Goal: Complete application form: Complete application form

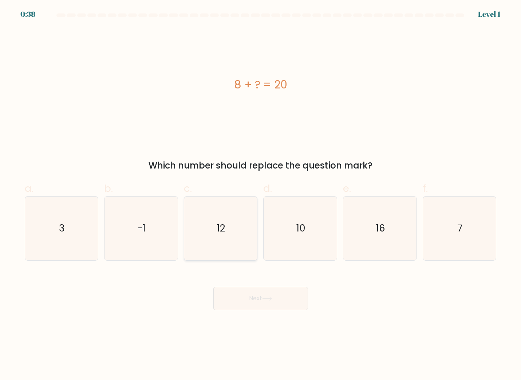
click at [237, 229] on icon "12" at bounding box center [221, 229] width 64 height 64
click at [261, 195] on input "c. 12" at bounding box center [261, 192] width 0 height 5
radio input "true"
click at [282, 298] on button "Next" at bounding box center [260, 298] width 95 height 23
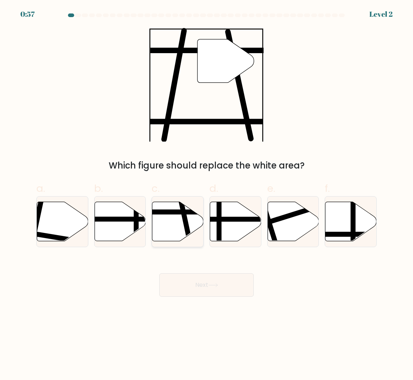
click at [177, 219] on icon at bounding box center [177, 221] width 51 height 39
click at [207, 195] on input "c." at bounding box center [207, 192] width 0 height 5
radio input "true"
click at [226, 282] on button "Next" at bounding box center [206, 284] width 95 height 23
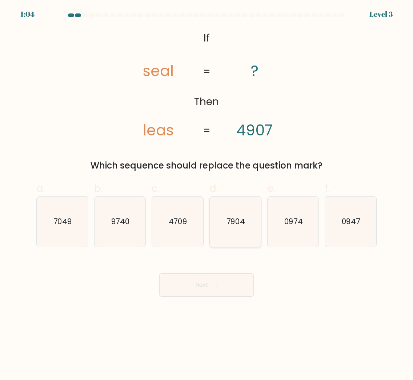
click at [241, 222] on text "7904" at bounding box center [236, 221] width 19 height 11
click at [207, 195] on input "d. 7904" at bounding box center [207, 192] width 0 height 5
radio input "true"
click at [238, 284] on button "Next" at bounding box center [206, 284] width 95 height 23
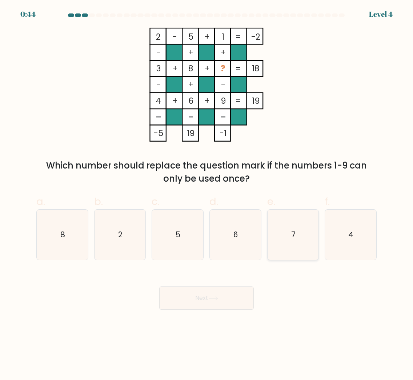
click at [302, 232] on icon "7" at bounding box center [293, 235] width 51 height 51
click at [207, 195] on input "e. 7" at bounding box center [207, 192] width 0 height 5
radio input "true"
click at [236, 295] on button "Next" at bounding box center [206, 297] width 95 height 23
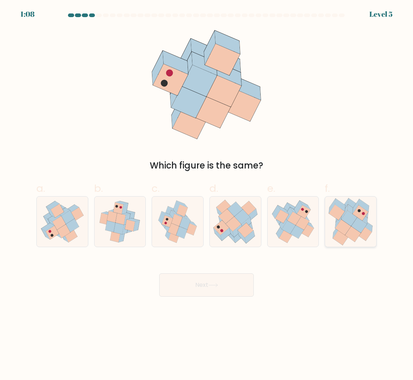
click at [347, 235] on icon at bounding box center [353, 233] width 16 height 15
click at [207, 195] on input "f." at bounding box center [207, 192] width 0 height 5
radio input "true"
click at [245, 285] on button "Next" at bounding box center [206, 284] width 95 height 23
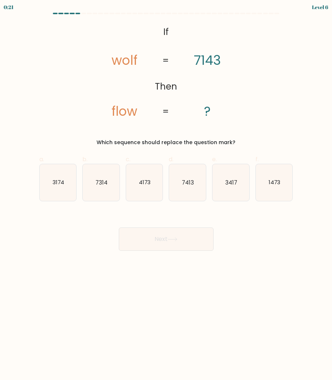
drag, startPoint x: 261, startPoint y: 261, endPoint x: 198, endPoint y: 214, distance: 78.3
click at [261, 260] on body "0:21 Level 6 If" at bounding box center [166, 190] width 332 height 380
click at [152, 190] on icon "4173" at bounding box center [144, 182] width 37 height 37
click at [166, 190] on input "c. 4173" at bounding box center [166, 192] width 0 height 5
radio input "true"
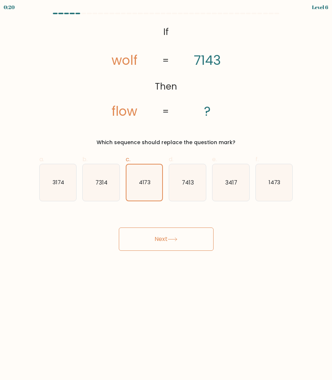
click at [197, 246] on button "Next" at bounding box center [166, 238] width 95 height 23
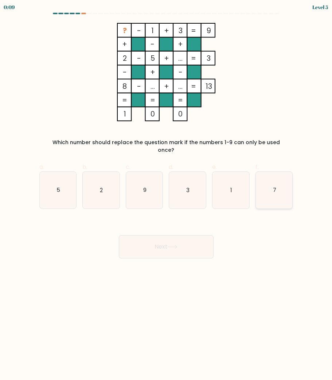
click at [272, 187] on icon "7" at bounding box center [274, 190] width 37 height 37
click at [166, 190] on input "f. 7" at bounding box center [166, 192] width 0 height 5
radio input "true"
click at [198, 242] on button "Next" at bounding box center [166, 246] width 95 height 23
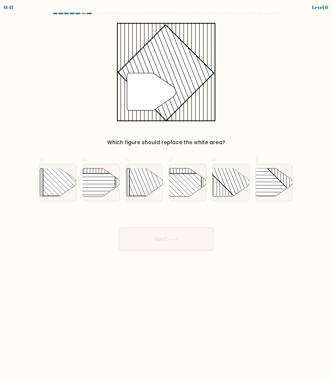
drag, startPoint x: 237, startPoint y: 191, endPoint x: 239, endPoint y: 220, distance: 28.8
click at [239, 220] on form at bounding box center [166, 132] width 332 height 238
click at [237, 186] on rect at bounding box center [242, 168] width 72 height 72
click at [166, 190] on input "e." at bounding box center [166, 192] width 0 height 5
radio input "true"
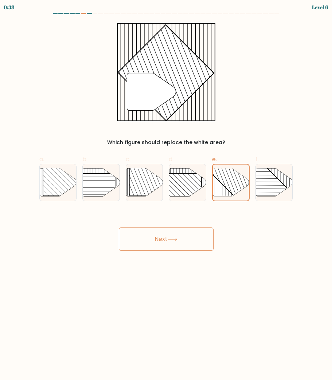
click at [192, 243] on button "Next" at bounding box center [166, 238] width 95 height 23
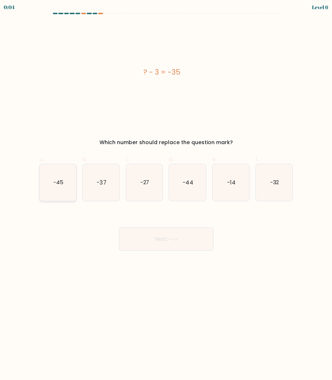
click at [61, 185] on text "-45" at bounding box center [58, 182] width 10 height 8
click at [166, 190] on input "a. -45" at bounding box center [166, 192] width 0 height 5
radio input "true"
click at [105, 183] on text "-37" at bounding box center [100, 182] width 9 height 8
click at [166, 190] on input "b. -37" at bounding box center [166, 192] width 0 height 5
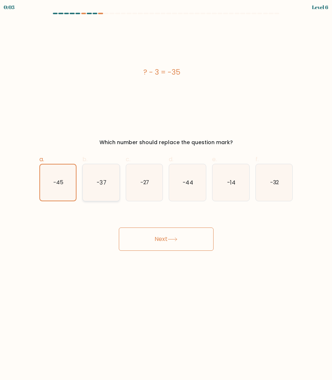
radio input "true"
click at [198, 240] on button "Next" at bounding box center [166, 238] width 95 height 23
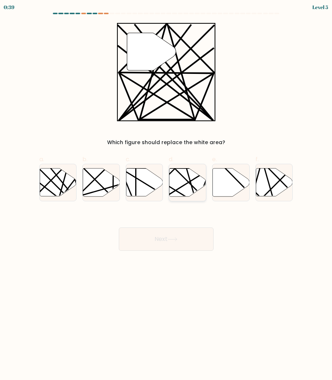
click at [183, 183] on icon at bounding box center [187, 182] width 37 height 28
click at [166, 190] on input "d." at bounding box center [166, 192] width 0 height 5
radio input "true"
click at [192, 189] on line at bounding box center [186, 167] width 20 height 71
click at [166, 190] on input "d." at bounding box center [166, 192] width 0 height 5
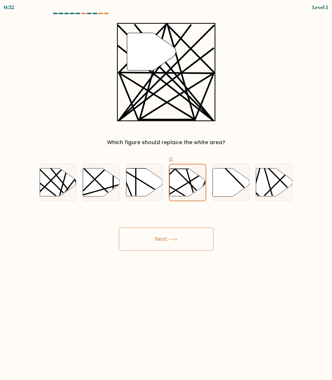
click at [180, 241] on button "Next" at bounding box center [166, 238] width 95 height 23
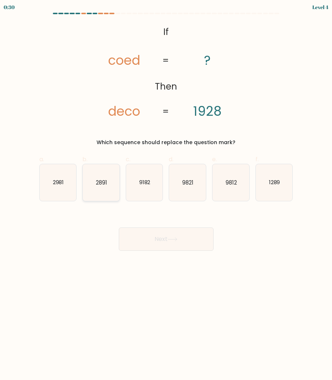
drag, startPoint x: 105, startPoint y: 184, endPoint x: 124, endPoint y: 195, distance: 21.7
click at [105, 184] on text "2891" at bounding box center [101, 182] width 11 height 8
click at [166, 190] on input "b. 2891" at bounding box center [166, 192] width 0 height 5
radio input "true"
click at [174, 243] on button "Next" at bounding box center [166, 238] width 95 height 23
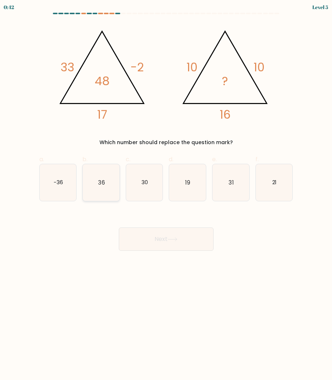
click at [106, 183] on icon "36" at bounding box center [101, 182] width 37 height 37
click at [166, 190] on input "b. 36" at bounding box center [166, 192] width 0 height 5
radio input "true"
click at [196, 241] on button "Next" at bounding box center [166, 238] width 95 height 23
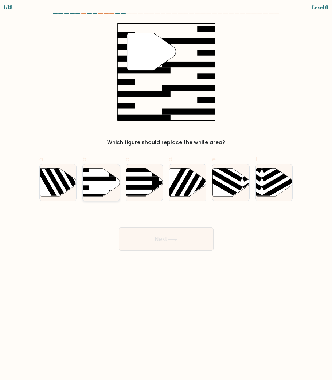
drag, startPoint x: 99, startPoint y: 179, endPoint x: 119, endPoint y: 182, distance: 19.9
click at [99, 179] on rect at bounding box center [96, 179] width 40 height 4
click at [166, 190] on input "b." at bounding box center [166, 192] width 0 height 5
radio input "true"
click at [194, 237] on button "Next" at bounding box center [166, 238] width 95 height 23
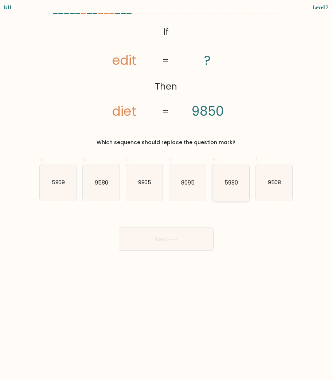
click at [229, 186] on text "5980" at bounding box center [230, 182] width 13 height 8
click at [166, 190] on input "e. 5980" at bounding box center [166, 192] width 0 height 5
radio input "true"
click at [191, 251] on body "1:10 Level 7 If" at bounding box center [166, 190] width 332 height 380
click at [192, 239] on button "Next" at bounding box center [166, 238] width 95 height 23
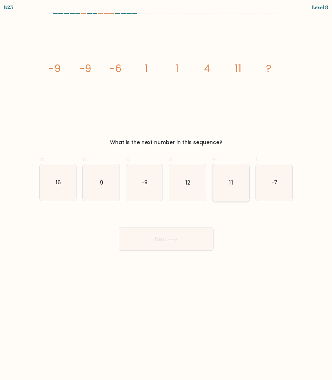
click at [235, 184] on icon "11" at bounding box center [230, 182] width 37 height 37
click at [166, 190] on input "e. 11" at bounding box center [166, 192] width 0 height 5
radio input "true"
click at [167, 244] on button "Next" at bounding box center [166, 238] width 95 height 23
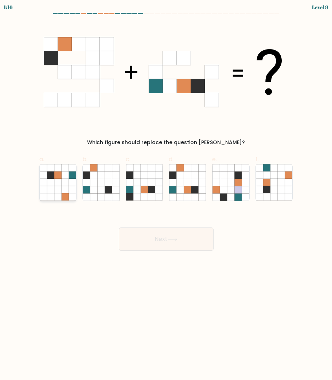
drag, startPoint x: 68, startPoint y: 184, endPoint x: 73, endPoint y: 185, distance: 4.7
click at [69, 184] on icon at bounding box center [58, 182] width 37 height 37
click at [166, 190] on input "a." at bounding box center [166, 192] width 0 height 5
radio input "true"
click at [167, 237] on button "Next" at bounding box center [166, 238] width 95 height 23
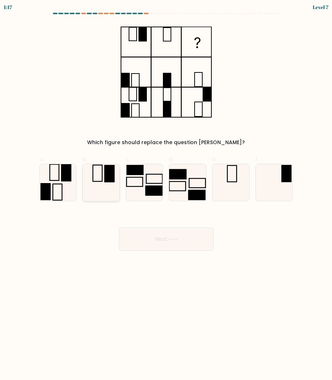
click at [90, 173] on icon at bounding box center [101, 182] width 37 height 37
click at [166, 190] on input "b." at bounding box center [166, 192] width 0 height 5
radio input "true"
click at [154, 243] on button "Next" at bounding box center [166, 238] width 95 height 23
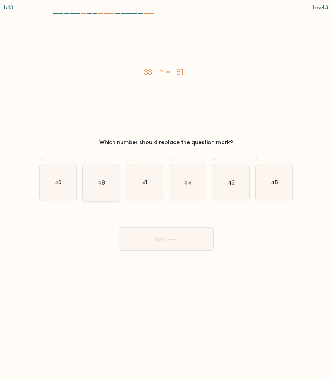
click at [111, 184] on icon "48" at bounding box center [101, 182] width 37 height 37
click at [166, 190] on input "b. 48" at bounding box center [166, 192] width 0 height 5
radio input "true"
click at [166, 237] on button "Next" at bounding box center [166, 238] width 95 height 23
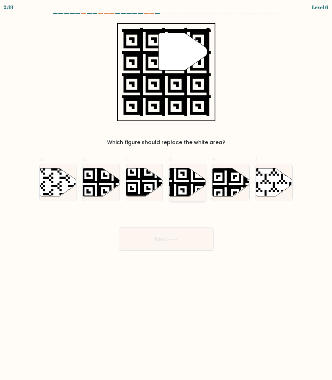
click at [186, 186] on icon at bounding box center [175, 197] width 67 height 67
click at [166, 190] on input "d." at bounding box center [166, 192] width 0 height 5
radio input "true"
click at [180, 239] on button "Next" at bounding box center [166, 238] width 95 height 23
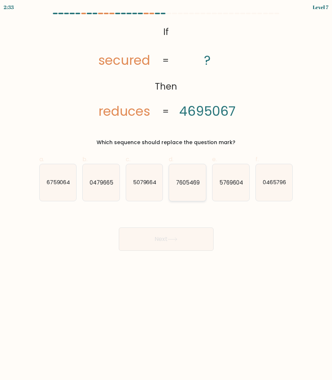
click at [193, 193] on icon "7605469" at bounding box center [187, 182] width 37 height 37
click at [166, 193] on input "d. 7605469" at bounding box center [166, 192] width 0 height 5
radio input "true"
click at [193, 238] on button "Next" at bounding box center [166, 238] width 95 height 23
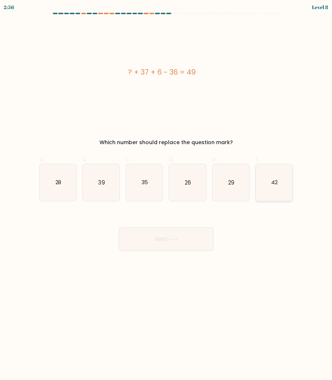
click at [270, 192] on icon "42" at bounding box center [274, 182] width 37 height 37
click at [166, 192] on input "f. 42" at bounding box center [166, 192] width 0 height 5
radio input "true"
click at [192, 230] on button "Next" at bounding box center [166, 238] width 95 height 23
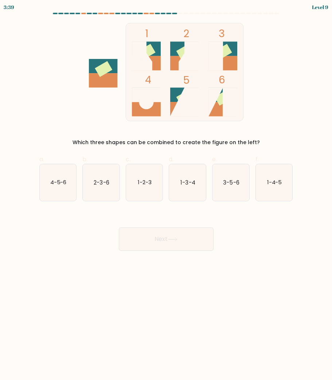
click at [271, 249] on div "Next" at bounding box center [166, 230] width 262 height 41
click at [231, 183] on text "3-5-6" at bounding box center [231, 182] width 16 height 8
click at [166, 190] on input "e. 3-5-6" at bounding box center [166, 192] width 0 height 5
radio input "true"
click at [177, 238] on icon at bounding box center [172, 239] width 10 height 4
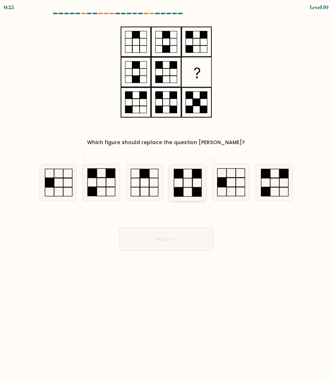
click at [186, 187] on rect at bounding box center [187, 191] width 9 height 9
click at [166, 190] on input "d." at bounding box center [166, 192] width 0 height 5
radio input "true"
click at [201, 237] on button "Next" at bounding box center [166, 238] width 95 height 23
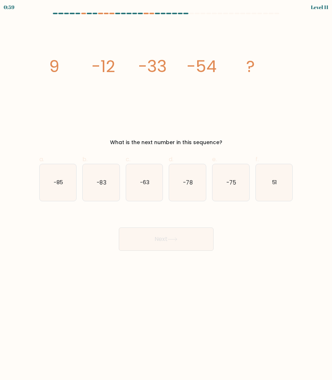
click at [266, 270] on body "0:59 Level 11" at bounding box center [166, 190] width 332 height 380
click at [238, 187] on icon "-75" at bounding box center [230, 182] width 37 height 37
click at [166, 190] on input "e. -75" at bounding box center [166, 192] width 0 height 5
radio input "true"
click at [175, 238] on icon at bounding box center [172, 239] width 10 height 4
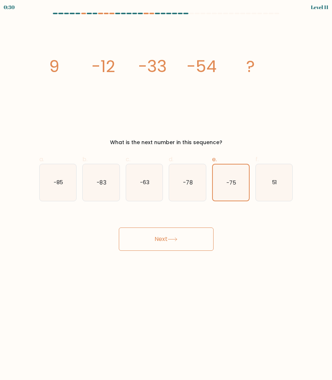
click at [292, 261] on body "0:30 Level 11" at bounding box center [166, 190] width 332 height 380
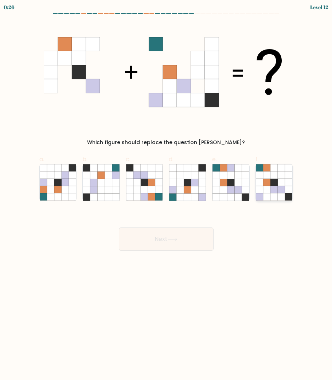
click at [284, 176] on icon at bounding box center [280, 174] width 7 height 7
click at [166, 190] on input "f." at bounding box center [166, 192] width 0 height 5
radio input "true"
click at [194, 238] on button "Next" at bounding box center [166, 238] width 95 height 23
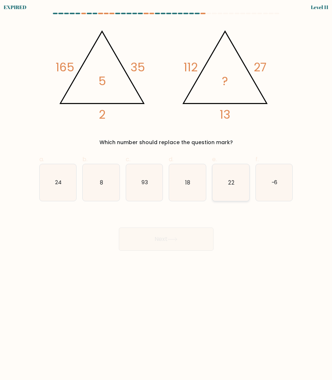
click at [230, 175] on icon "22" at bounding box center [230, 182] width 37 height 37
click at [166, 190] on input "e. 22" at bounding box center [166, 192] width 0 height 5
radio input "true"
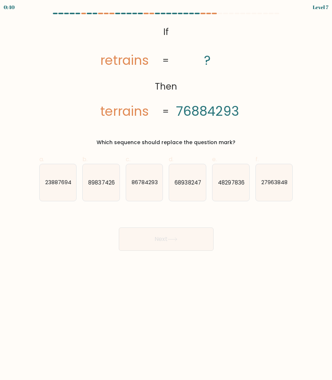
click at [214, 169] on div "e. 48297836" at bounding box center [230, 178] width 43 height 46
click at [197, 171] on icon "68938247" at bounding box center [187, 182] width 37 height 37
click at [166, 190] on input "d. 68938247" at bounding box center [166, 192] width 0 height 5
radio input "true"
click at [202, 242] on button "Next" at bounding box center [166, 238] width 95 height 23
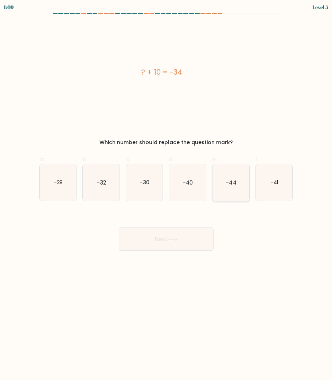
click at [242, 190] on icon "-44" at bounding box center [230, 182] width 37 height 37
click at [166, 190] on input "e. -44" at bounding box center [166, 192] width 0 height 5
radio input "true"
click at [183, 242] on button "Next" at bounding box center [166, 238] width 95 height 23
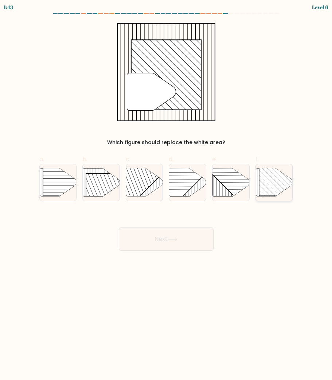
click at [285, 189] on rect at bounding box center [285, 169] width 52 height 52
click at [166, 190] on input "f." at bounding box center [166, 192] width 0 height 5
radio input "true"
click at [192, 241] on button "Next" at bounding box center [166, 238] width 95 height 23
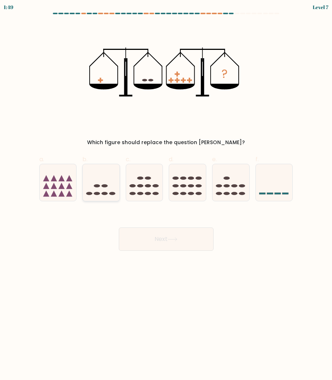
click at [104, 186] on ellipse at bounding box center [105, 185] width 6 height 3
click at [166, 190] on input "b." at bounding box center [166, 192] width 0 height 5
radio input "true"
click at [157, 236] on button "Next" at bounding box center [166, 238] width 95 height 23
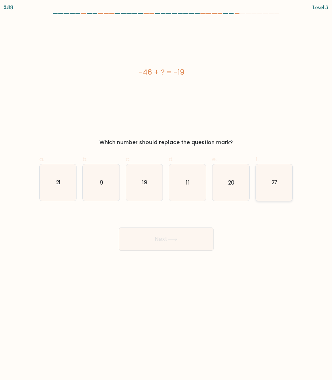
click at [265, 182] on icon "27" at bounding box center [274, 182] width 37 height 37
click at [166, 190] on input "f. 27" at bounding box center [166, 192] width 0 height 5
radio input "true"
click at [198, 239] on button "Next" at bounding box center [166, 238] width 95 height 23
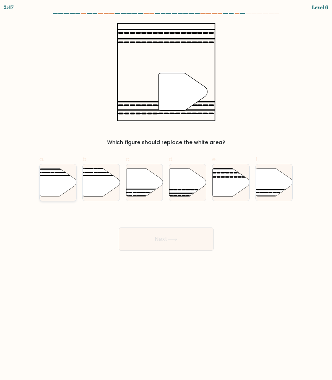
click at [61, 175] on line at bounding box center [69, 175] width 74 height 0
click at [166, 190] on input "a." at bounding box center [166, 192] width 0 height 5
radio input "true"
drag, startPoint x: 169, startPoint y: 236, endPoint x: 175, endPoint y: 235, distance: 7.0
click at [169, 236] on button "Next" at bounding box center [166, 238] width 95 height 23
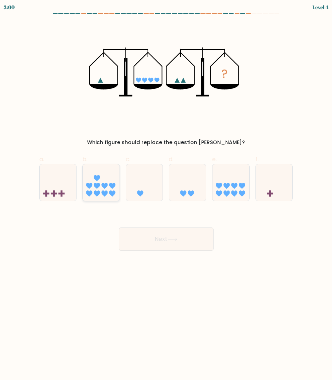
drag, startPoint x: 87, startPoint y: 190, endPoint x: 93, endPoint y: 192, distance: 6.0
click at [87, 191] on icon at bounding box center [89, 193] width 6 height 6
click at [166, 191] on input "b." at bounding box center [166, 192] width 0 height 5
radio input "true"
click at [183, 245] on button "Next" at bounding box center [166, 238] width 95 height 23
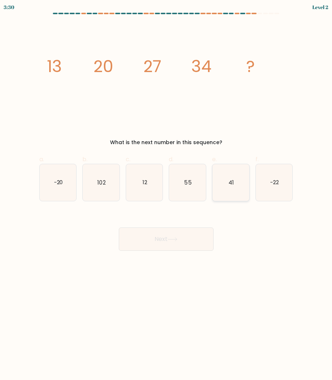
click at [222, 189] on icon "41" at bounding box center [230, 182] width 37 height 37
click at [166, 190] on input "e. 41" at bounding box center [166, 192] width 0 height 5
radio input "true"
click at [187, 239] on button "Next" at bounding box center [166, 238] width 95 height 23
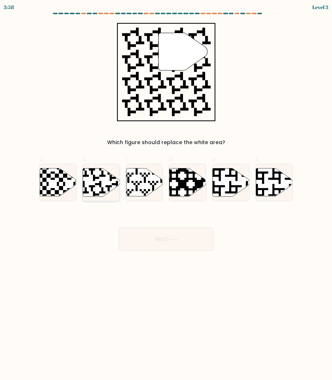
click at [100, 185] on icon at bounding box center [88, 197] width 67 height 67
click at [166, 190] on input "b." at bounding box center [166, 192] width 0 height 5
radio input "true"
click at [153, 242] on button "Next" at bounding box center [166, 238] width 95 height 23
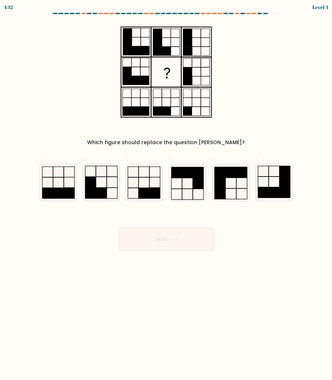
click at [192, 276] on body "4:12 Level 4" at bounding box center [166, 190] width 332 height 380
click at [211, 179] on div "e." at bounding box center [230, 178] width 43 height 46
click at [223, 180] on rect at bounding box center [219, 183] width 11 height 11
click at [166, 190] on input "e." at bounding box center [166, 192] width 0 height 5
radio input "true"
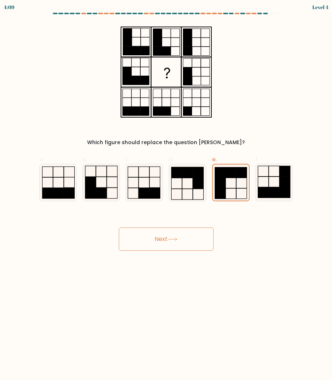
click at [193, 237] on button "Next" at bounding box center [166, 238] width 95 height 23
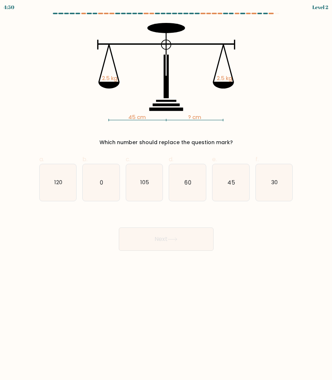
click at [261, 236] on div "Next" at bounding box center [166, 230] width 262 height 41
click at [221, 187] on icon "45" at bounding box center [230, 182] width 37 height 37
click at [166, 190] on input "e. 45" at bounding box center [166, 192] width 0 height 5
radio input "true"
click at [187, 244] on button "Next" at bounding box center [166, 238] width 95 height 23
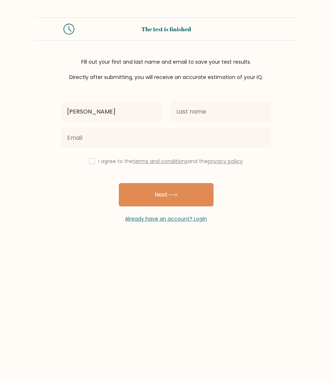
type input "[PERSON_NAME]"
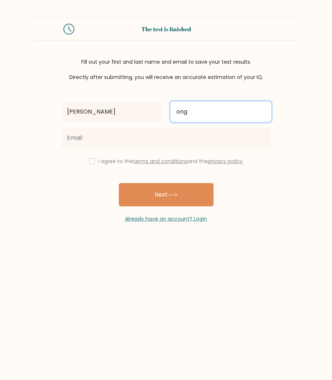
type input "ong"
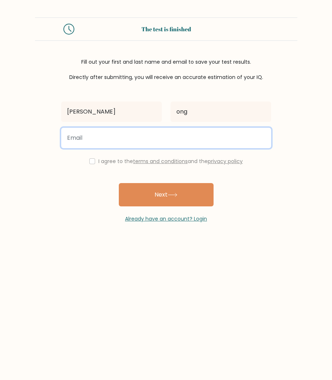
click at [227, 143] on input "email" at bounding box center [166, 138] width 210 height 20
type input "[EMAIL_ADDRESS][DOMAIN_NAME]"
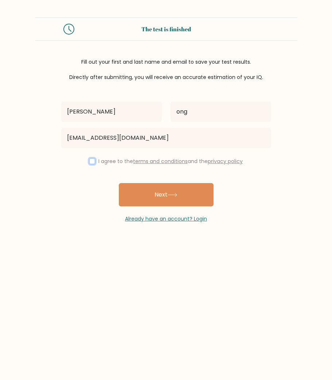
click at [93, 161] on input "checkbox" at bounding box center [92, 161] width 6 height 6
checkbox input "true"
click at [149, 200] on button "Next" at bounding box center [166, 194] width 95 height 23
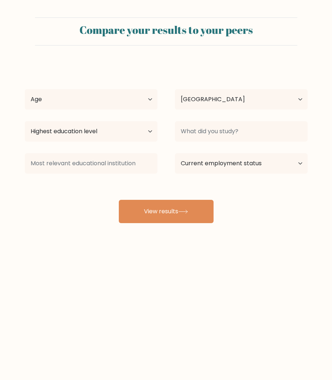
select select "PH"
click at [57, 98] on select "Age Under [DEMOGRAPHIC_DATA] [DEMOGRAPHIC_DATA] [DEMOGRAPHIC_DATA] [DEMOGRAPHIC…" at bounding box center [91, 99] width 132 height 20
select select "35_44"
click at [25, 89] on select "Age Under [DEMOGRAPHIC_DATA] [DEMOGRAPHIC_DATA] [DEMOGRAPHIC_DATA] [DEMOGRAPHIC…" at bounding box center [91, 99] width 132 height 20
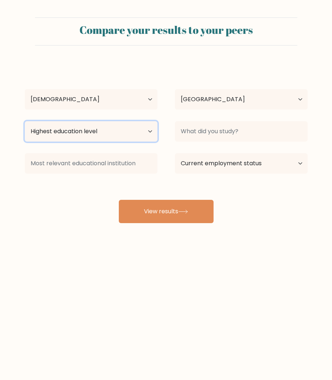
click at [91, 130] on select "Highest education level No schooling Primary Lower Secondary Upper Secondary Oc…" at bounding box center [91, 131] width 132 height 20
select select "bachelors_degree"
click at [25, 121] on select "Highest education level No schooling Primary Lower Secondary Upper Secondary Oc…" at bounding box center [91, 131] width 132 height 20
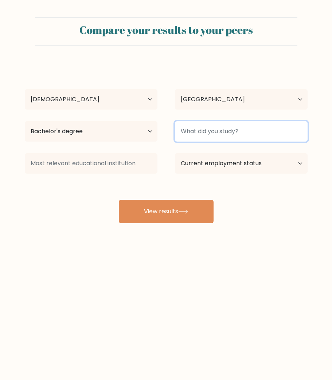
click at [218, 130] on input at bounding box center [241, 131] width 132 height 20
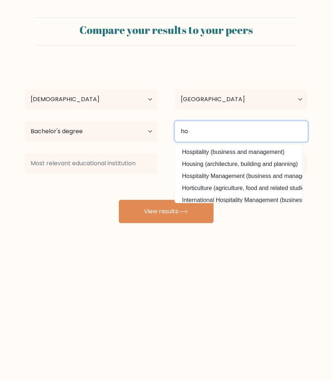
type input "h"
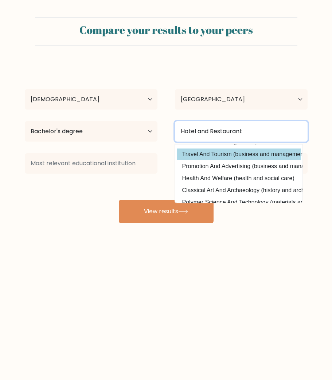
scroll to position [50, 0]
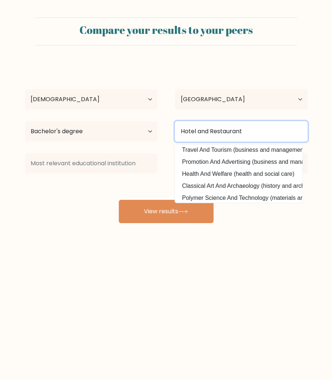
drag, startPoint x: 170, startPoint y: 126, endPoint x: 157, endPoint y: 126, distance: 12.7
click at [157, 126] on div "Highest education level No schooling Primary Lower Secondary Upper Secondary Oc…" at bounding box center [166, 131] width 300 height 26
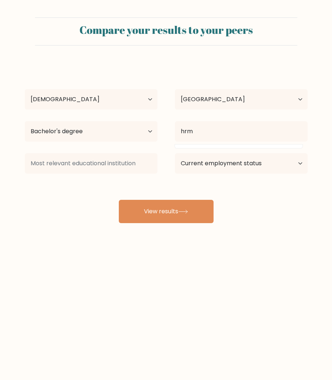
click at [127, 183] on div "ma kristins ong Age Under 18 years old 18-24 years old 25-34 years old 35-44 ye…" at bounding box center [165, 143] width 291 height 160
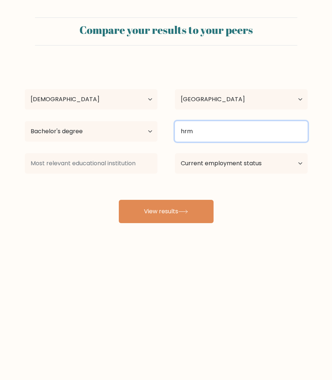
click at [203, 131] on input "hrm" at bounding box center [241, 131] width 132 height 20
drag, startPoint x: 170, startPoint y: 128, endPoint x: 164, endPoint y: 127, distance: 5.9
click at [164, 127] on div "Highest education level No schooling Primary Lower Secondary Upper Secondary Oc…" at bounding box center [166, 131] width 300 height 26
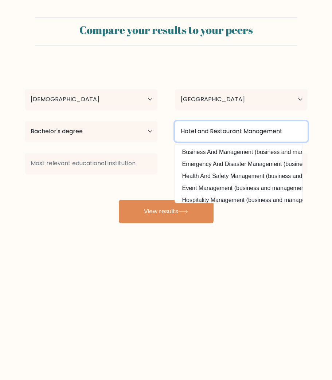
type input "Hotel and Restaurant Management"
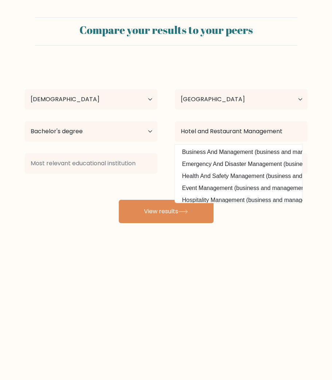
drag, startPoint x: 22, startPoint y: 168, endPoint x: 44, endPoint y: 162, distance: 22.9
click at [22, 168] on div at bounding box center [91, 163] width 150 height 26
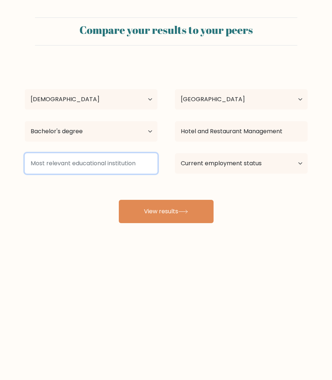
click at [53, 159] on input at bounding box center [91, 163] width 132 height 20
drag, startPoint x: 125, startPoint y: 166, endPoint x: 217, endPoint y: 165, distance: 92.1
click at [125, 166] on input at bounding box center [91, 163] width 132 height 20
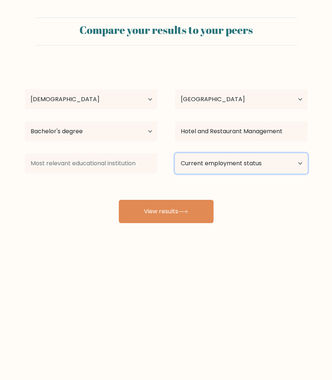
click at [235, 166] on select "Current employment status Employed Student Retired Other / prefer not to answer" at bounding box center [241, 163] width 132 height 20
click at [248, 170] on select "Current employment status Employed Student Retired Other / prefer not to answer" at bounding box center [241, 163] width 132 height 20
select select "other"
click at [175, 153] on select "Current employment status Employed Student Retired Other / prefer not to answer" at bounding box center [241, 163] width 132 height 20
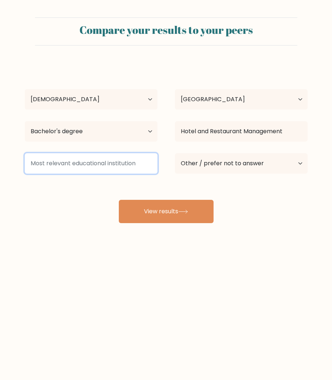
click at [96, 167] on input at bounding box center [91, 163] width 132 height 20
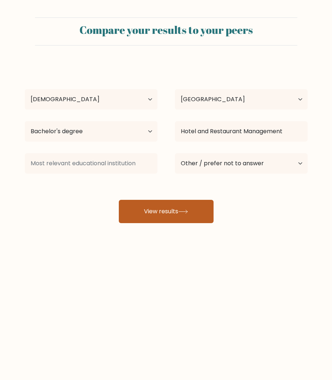
drag, startPoint x: 131, startPoint y: 182, endPoint x: 156, endPoint y: 205, distance: 33.5
click at [131, 182] on div "ma kristins ong Age Under 18 years old 18-24 years old 25-34 years old 35-44 ye…" at bounding box center [165, 143] width 291 height 160
click at [157, 208] on button "View results" at bounding box center [166, 211] width 95 height 23
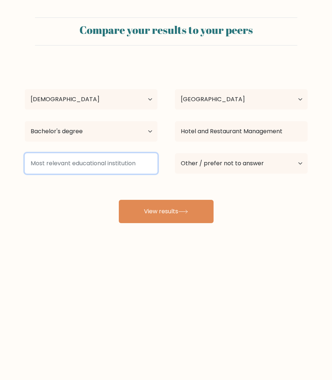
click at [151, 166] on input at bounding box center [91, 163] width 132 height 20
click at [143, 162] on input at bounding box center [91, 163] width 132 height 20
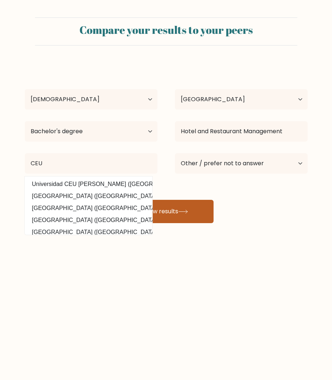
drag, startPoint x: 107, startPoint y: 213, endPoint x: 124, endPoint y: 212, distance: 17.5
click at [107, 213] on option "Centro Escolar University (Philippines)" at bounding box center [89, 208] width 124 height 12
type input "[GEOGRAPHIC_DATA]"
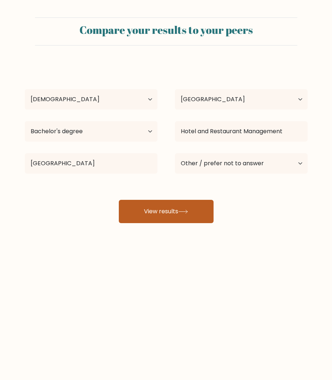
click at [177, 217] on button "View results" at bounding box center [166, 211] width 95 height 23
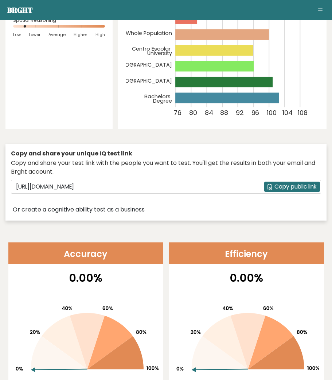
scroll to position [150, 0]
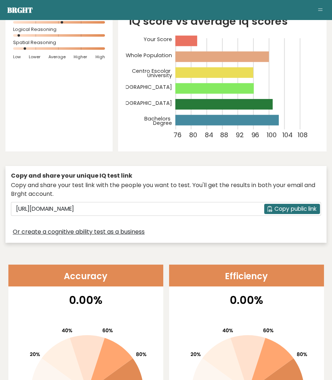
click at [289, 210] on span "Copy public link" at bounding box center [295, 209] width 42 height 8
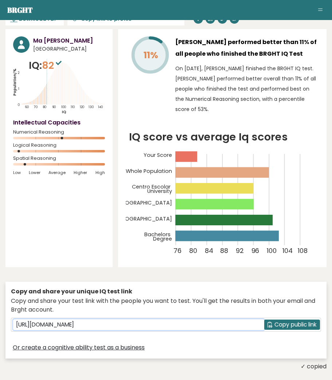
scroll to position [0, 0]
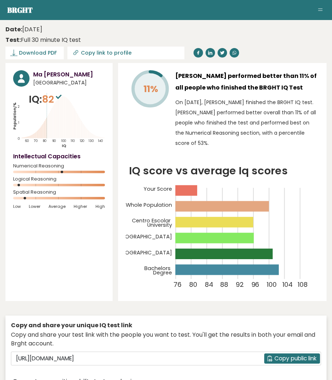
click at [45, 73] on h3 "Ma [PERSON_NAME]" at bounding box center [69, 74] width 72 height 9
